Goal: Task Accomplishment & Management: Manage account settings

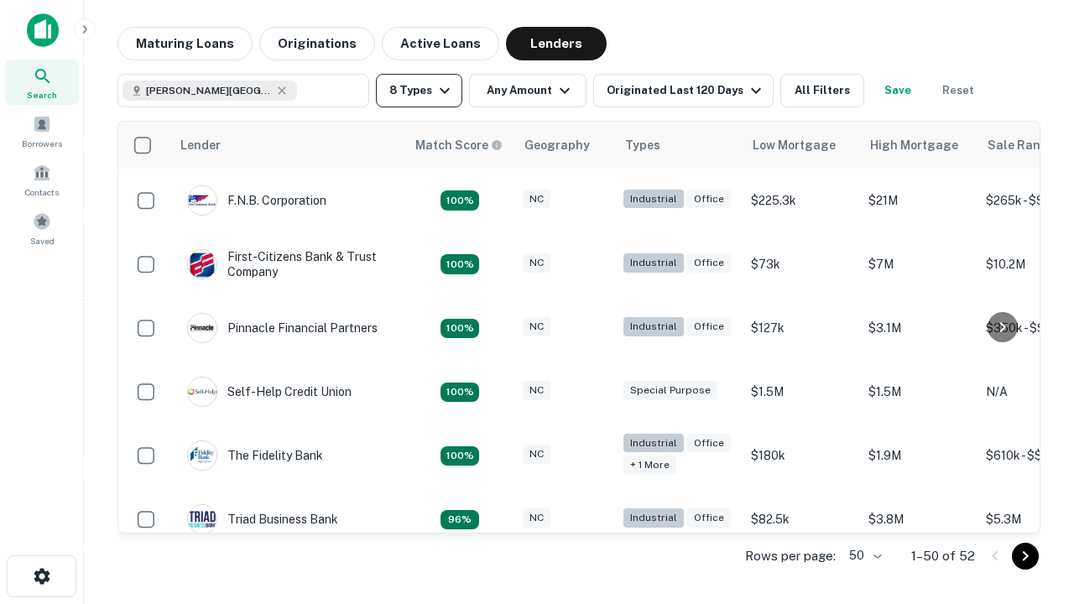
click at [419, 91] on button "8 Types" at bounding box center [419, 91] width 86 height 34
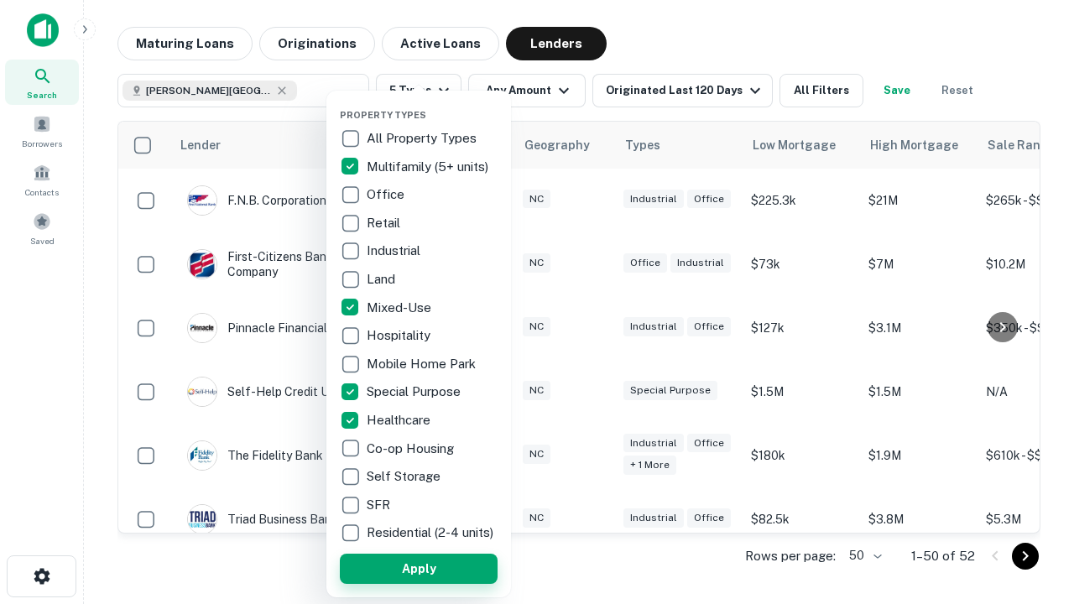
click at [419, 568] on button "Apply" at bounding box center [419, 569] width 158 height 30
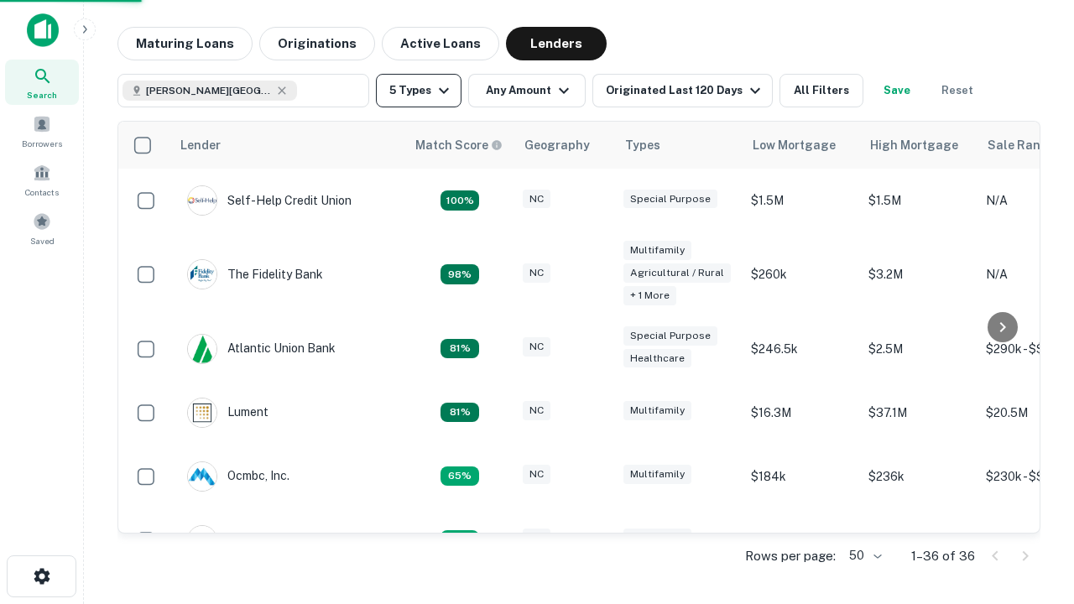
click at [419, 91] on button "5 Types" at bounding box center [419, 91] width 86 height 34
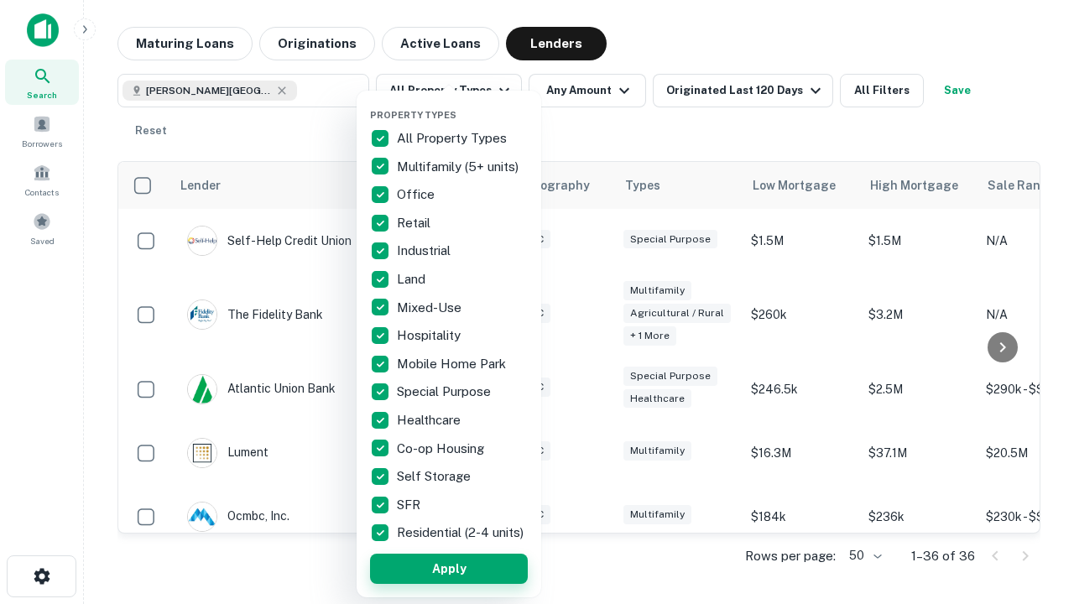
click at [449, 568] on button "Apply" at bounding box center [449, 569] width 158 height 30
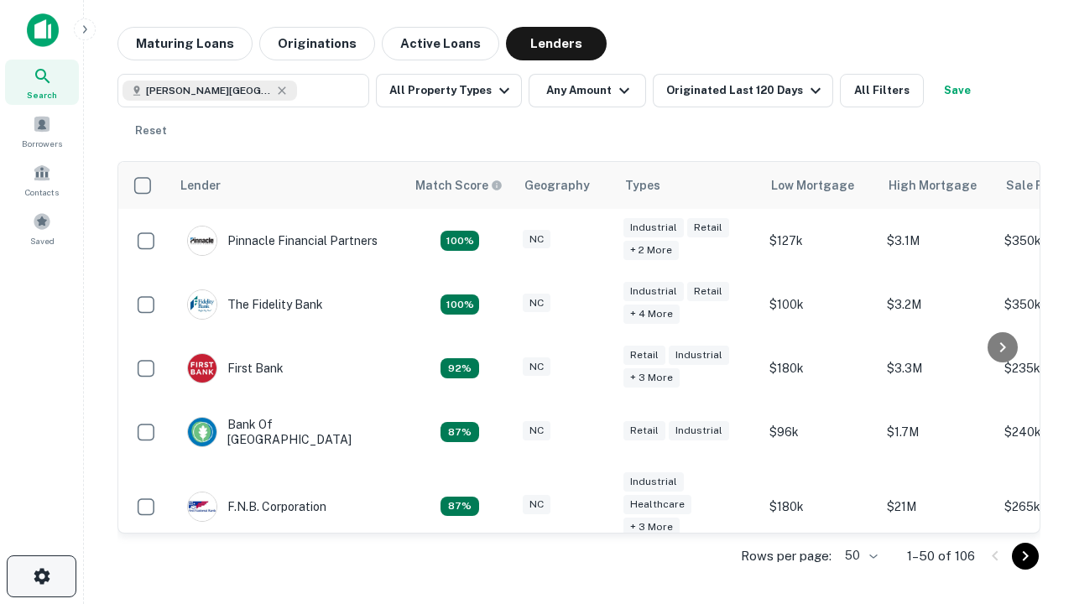
click at [41, 576] on icon "button" at bounding box center [42, 576] width 20 height 20
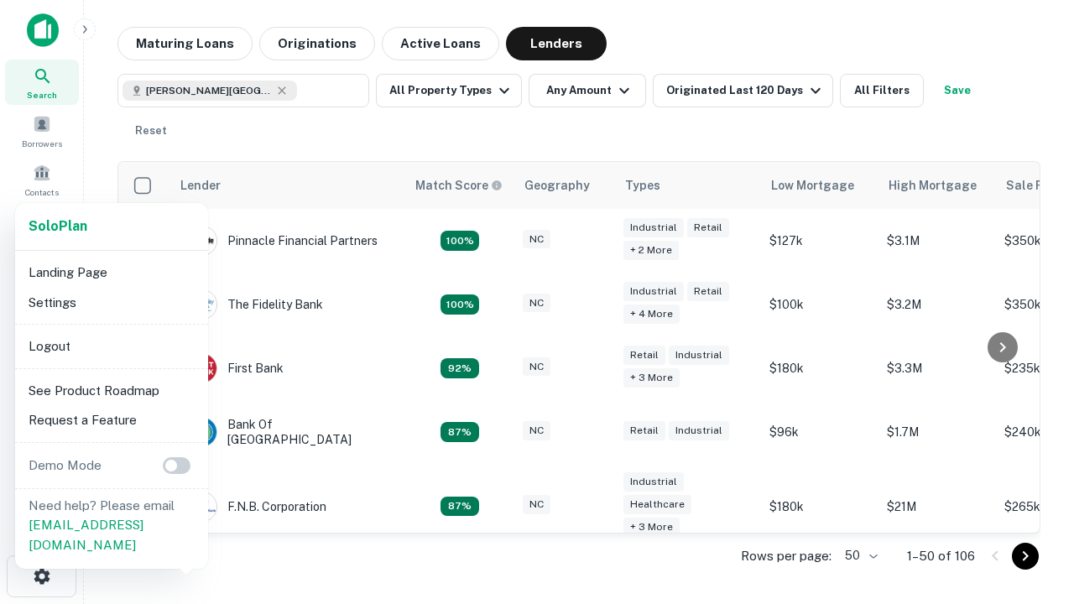
click at [111, 346] on li "Logout" at bounding box center [111, 346] width 179 height 30
